Goal: Check status: Check status

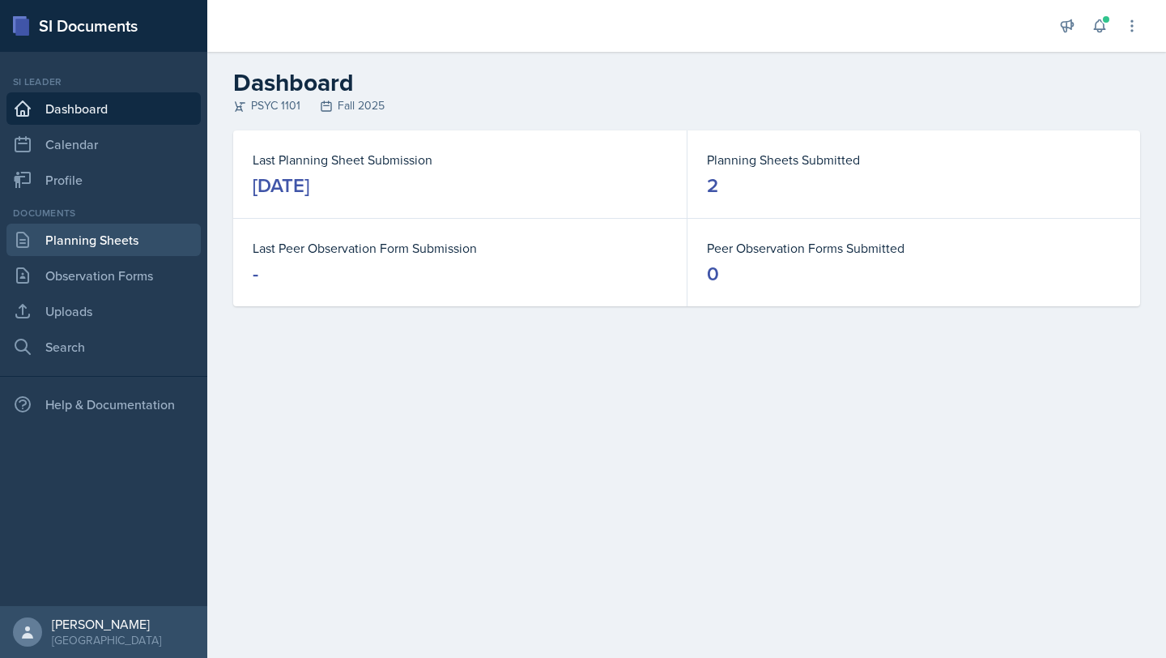
click at [180, 226] on link "Planning Sheets" at bounding box center [103, 240] width 194 height 32
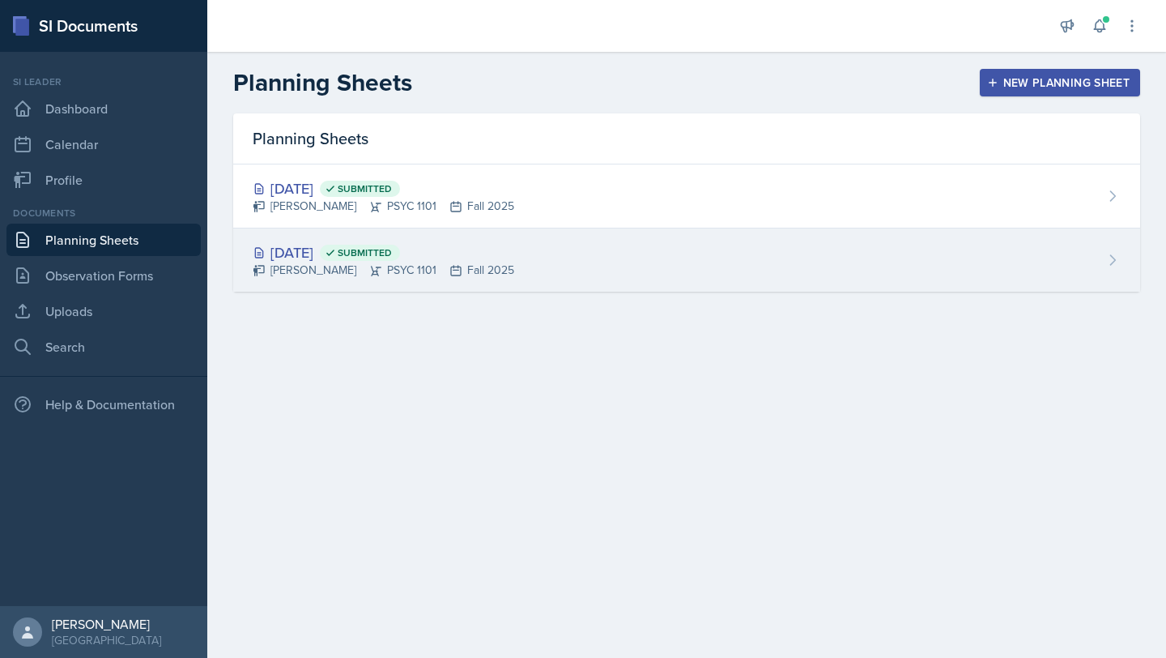
click at [369, 267] on icon at bounding box center [375, 270] width 13 height 13
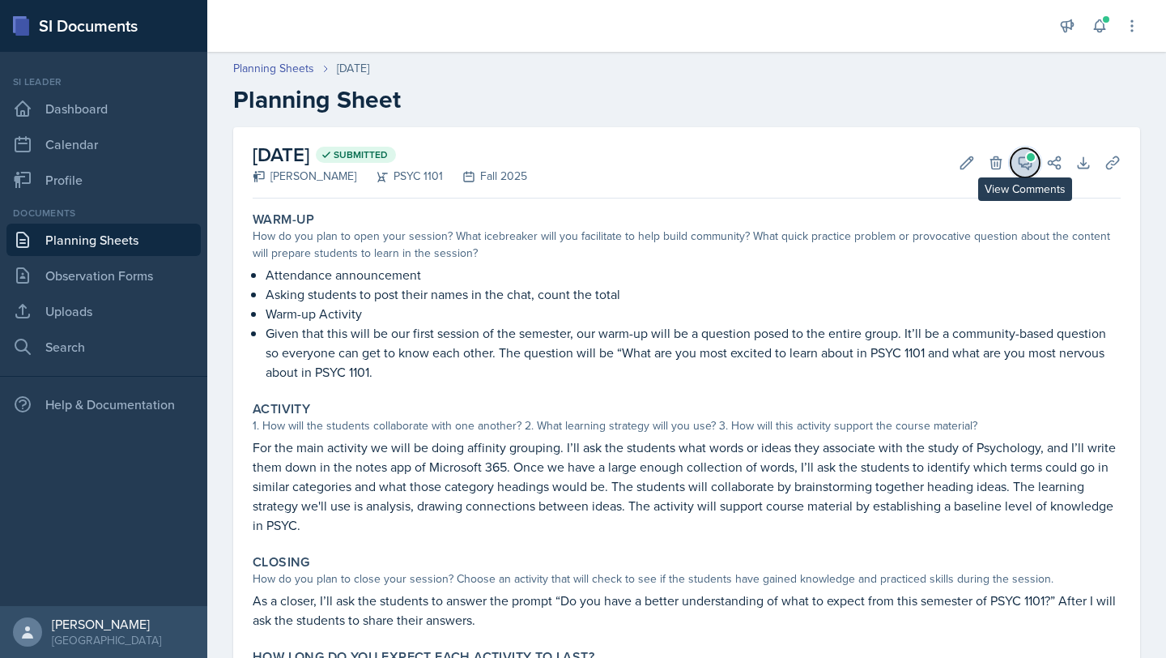
click at [1024, 162] on icon at bounding box center [1025, 163] width 16 height 16
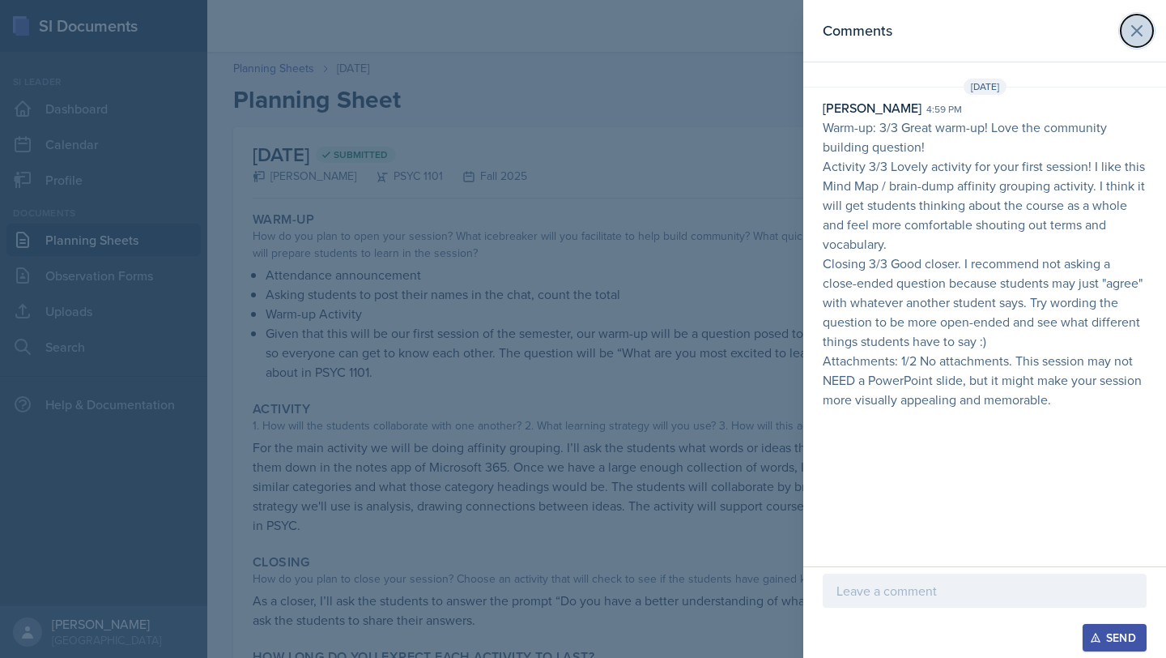
click at [1140, 32] on icon at bounding box center [1136, 30] width 19 height 19
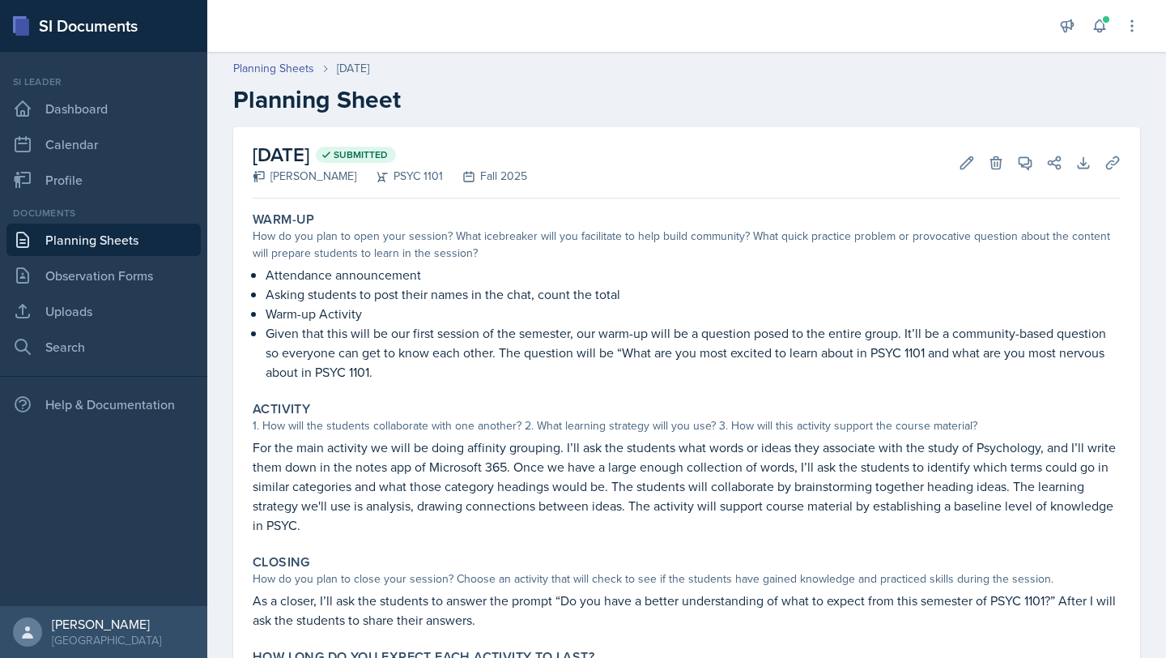
click at [126, 242] on link "Planning Sheets" at bounding box center [103, 240] width 194 height 32
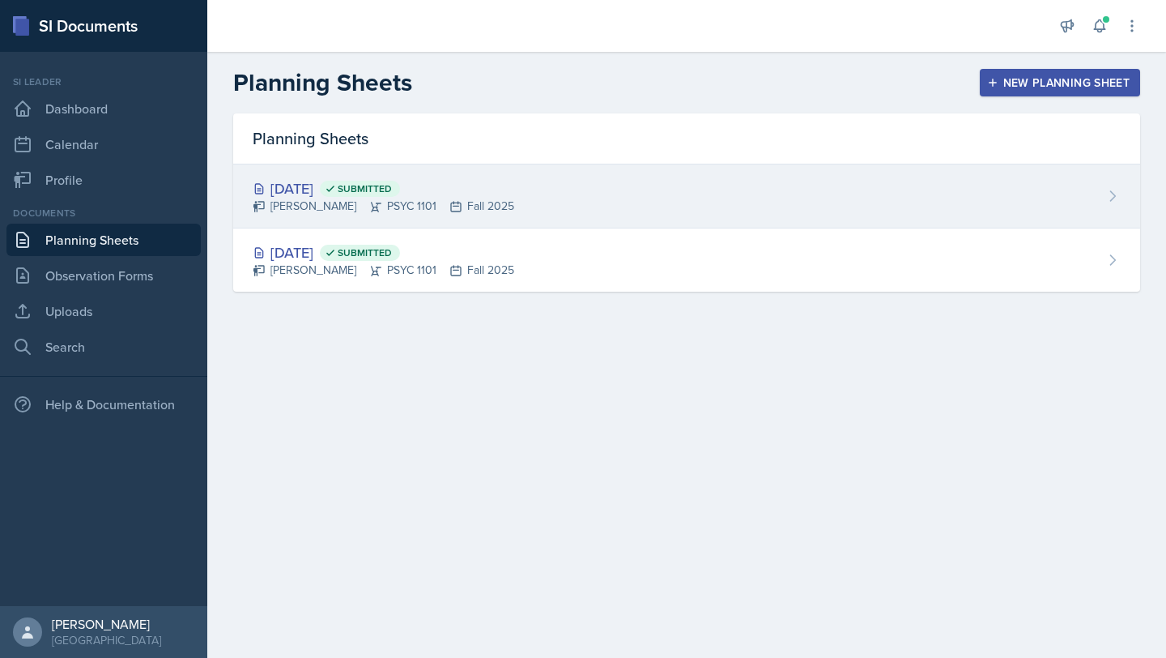
click at [543, 196] on div "[DATE] Submitted [PERSON_NAME] PSYC 1101 Fall 2025" at bounding box center [686, 196] width 907 height 64
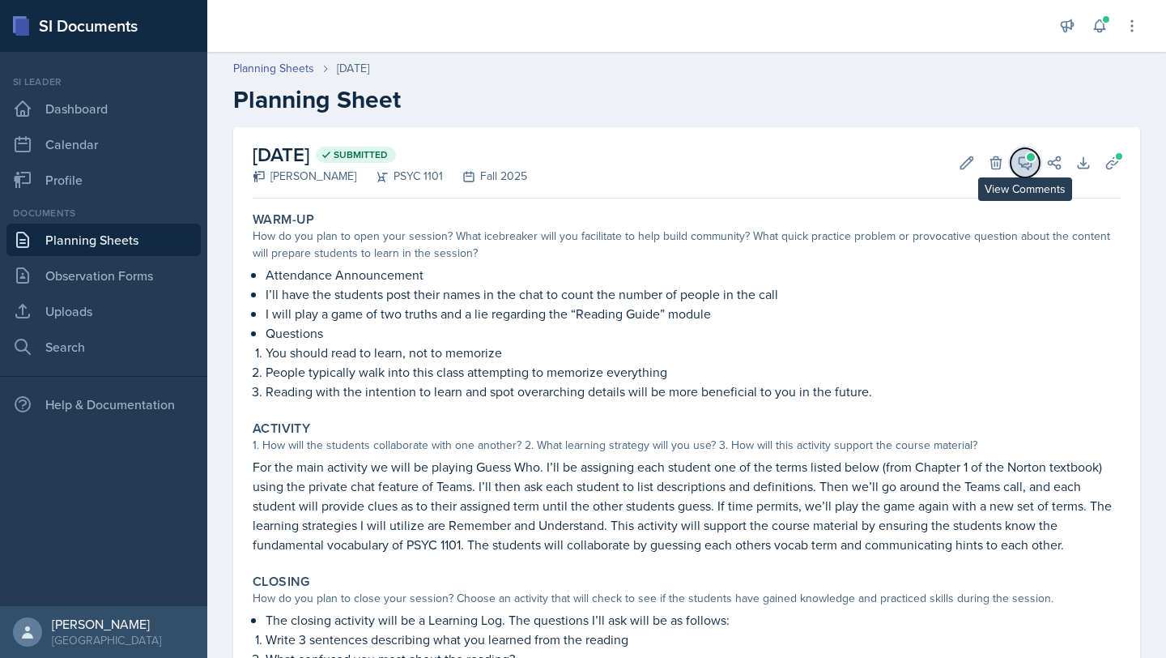
click at [1020, 161] on icon at bounding box center [1025, 163] width 16 height 16
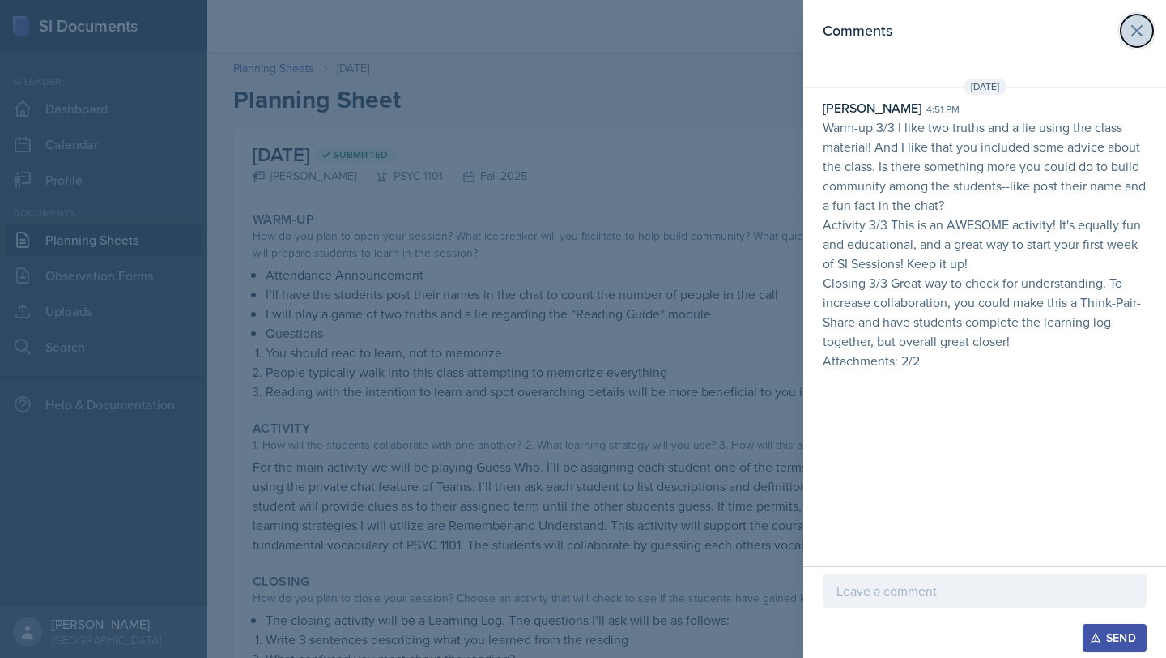
click at [1135, 27] on icon at bounding box center [1136, 30] width 19 height 19
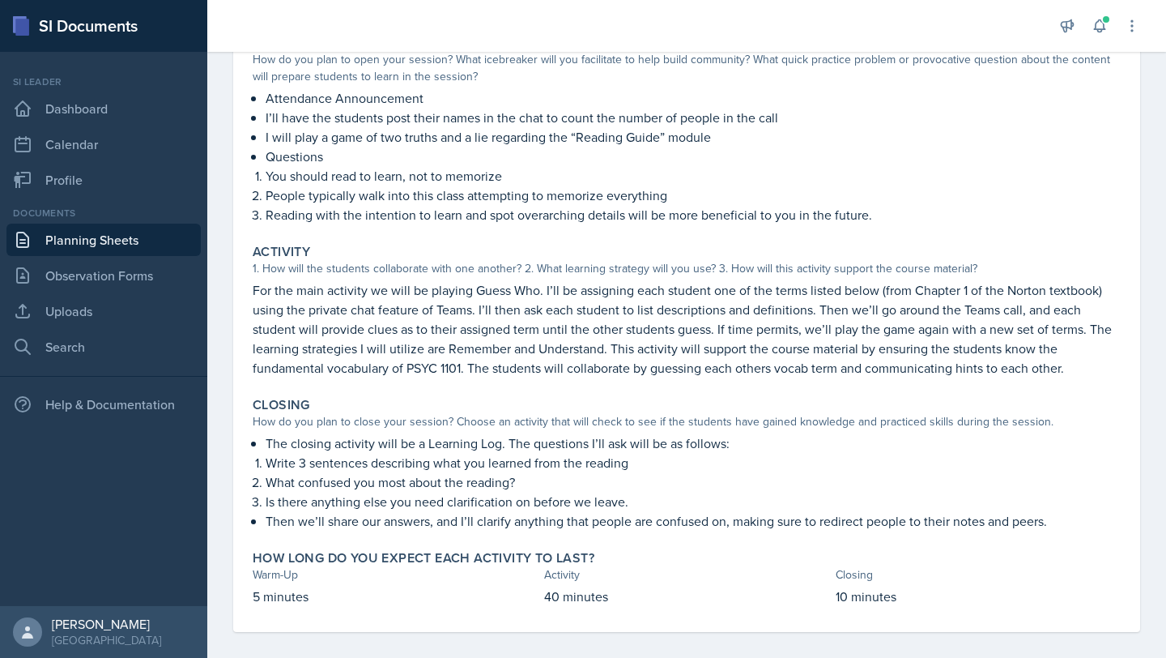
scroll to position [173, 0]
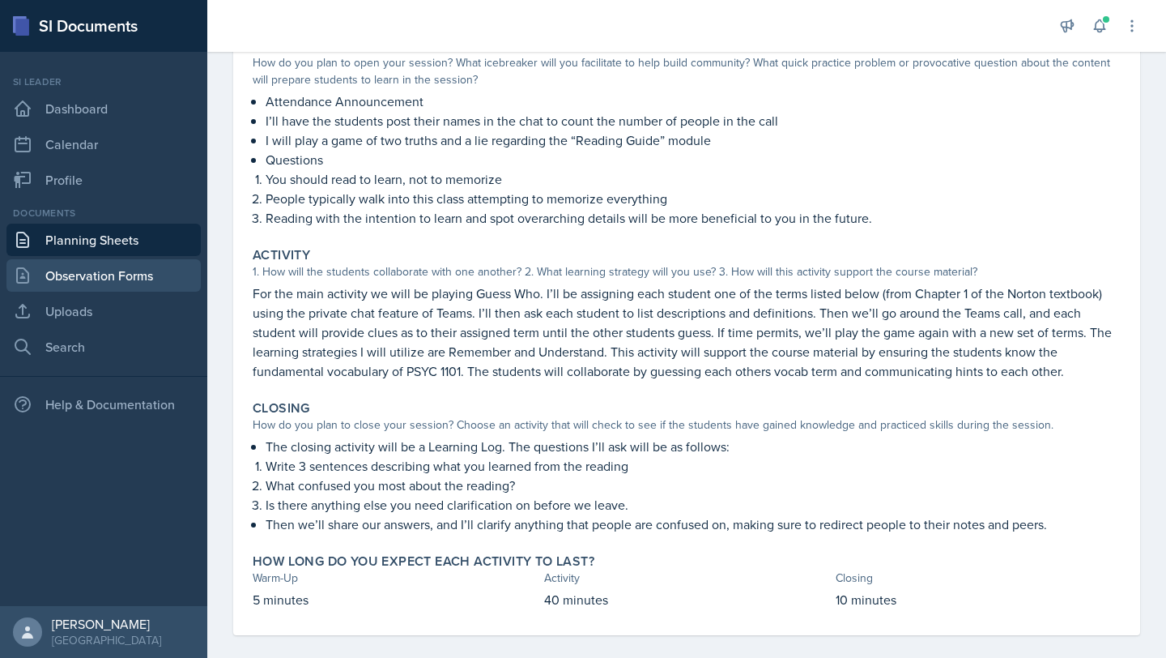
click at [125, 280] on link "Observation Forms" at bounding box center [103, 275] width 194 height 32
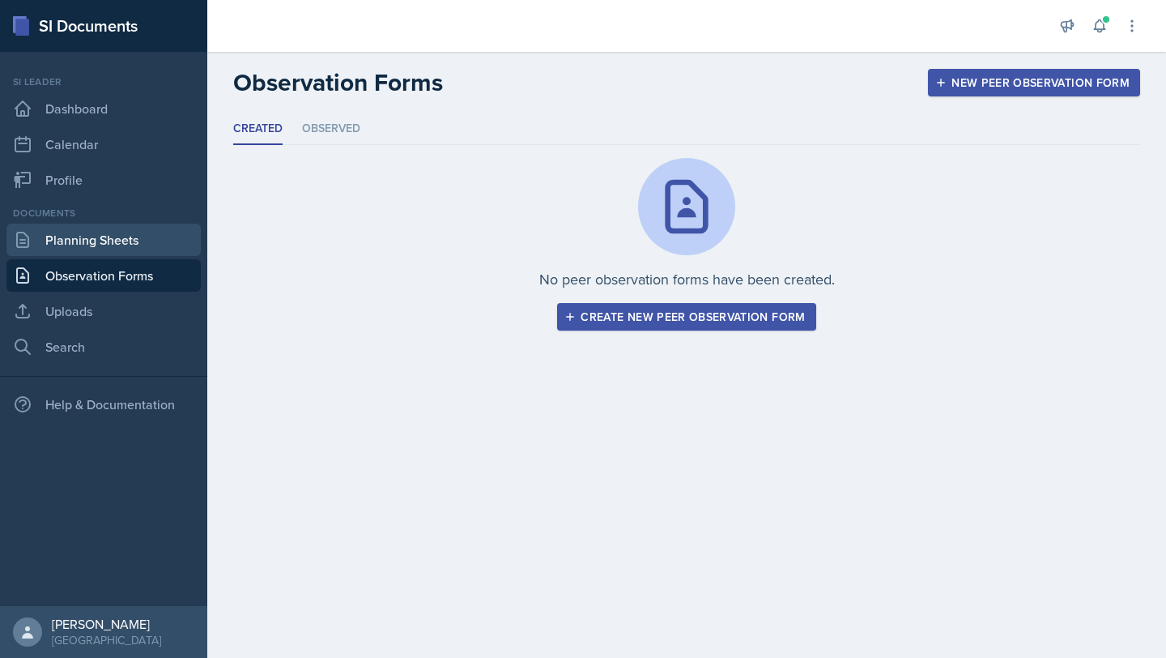
click at [152, 250] on link "Planning Sheets" at bounding box center [103, 240] width 194 height 32
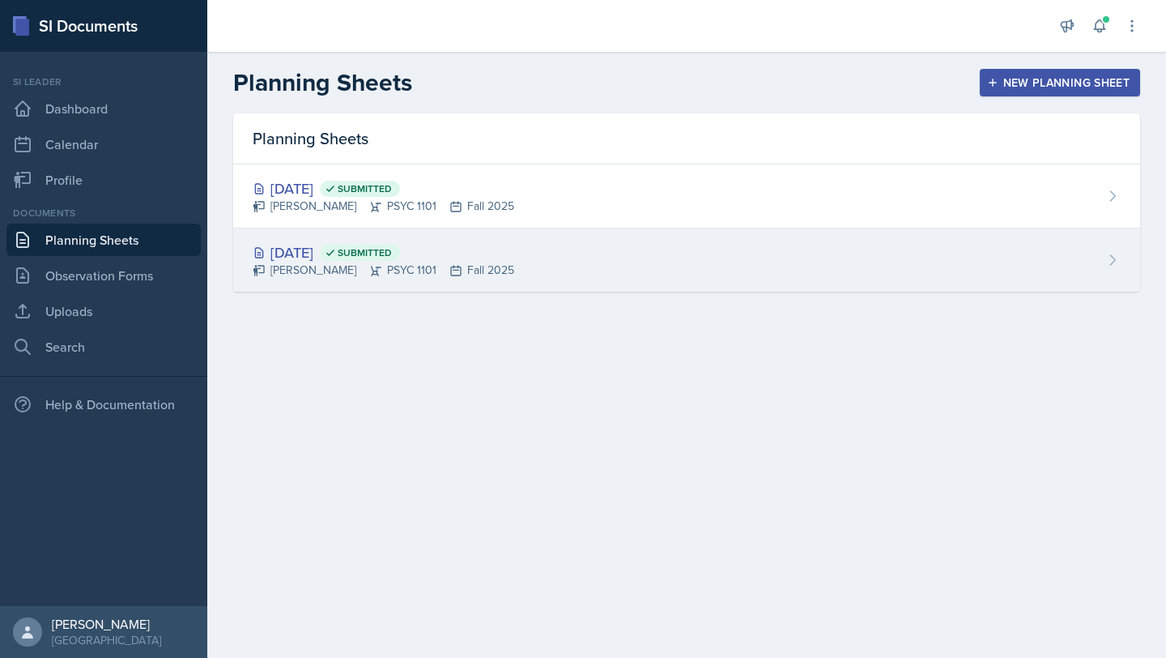
click at [351, 262] on div "[DATE] Submitted" at bounding box center [384, 252] width 262 height 22
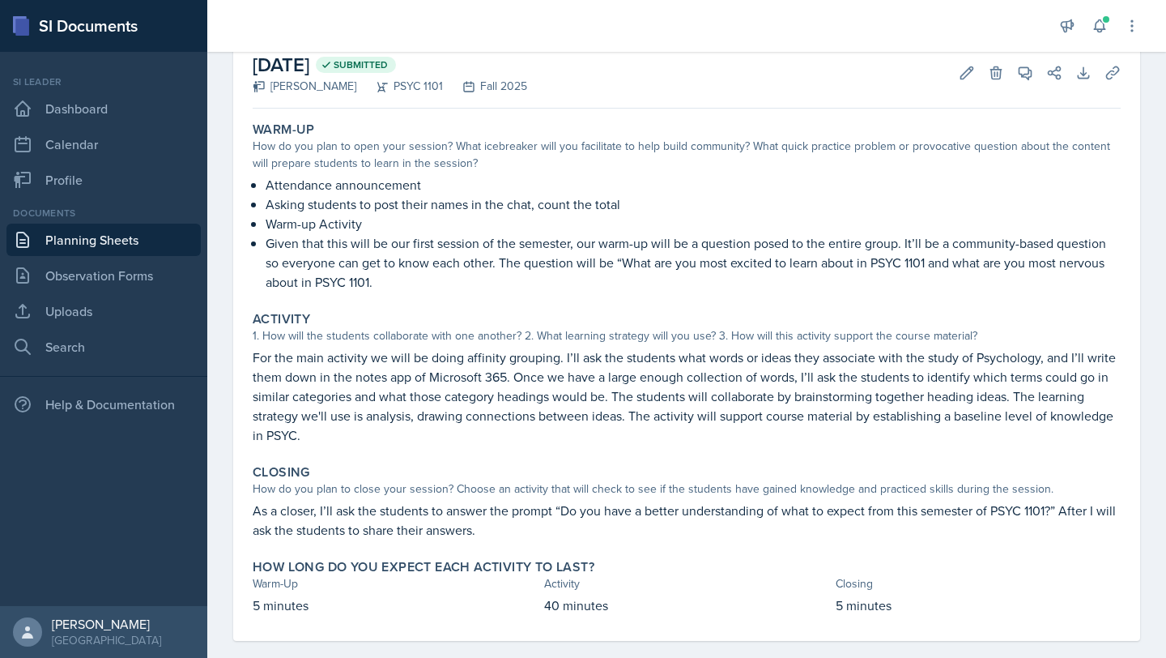
scroll to position [112, 0]
